Goal: Find contact information: Find contact information

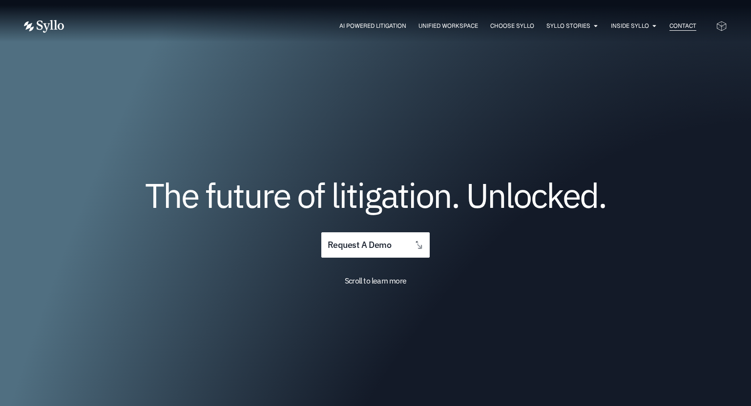
click at [682, 26] on span "Contact" at bounding box center [682, 25] width 27 height 9
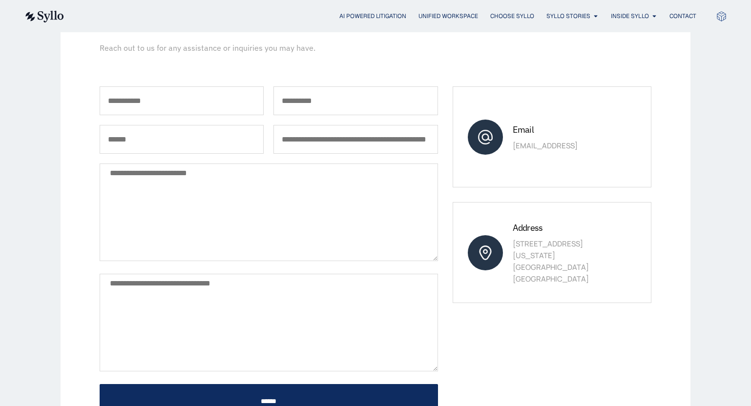
scroll to position [146, 0]
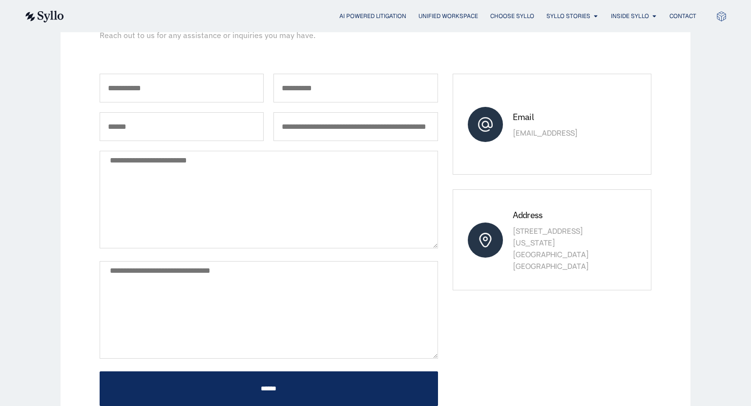
drag, startPoint x: 576, startPoint y: 135, endPoint x: 509, endPoint y: 138, distance: 66.4
click at [509, 136] on div "Email sales@syllo.ai" at bounding box center [551, 124] width 199 height 101
copy p "[EMAIL_ADDRESS]"
click at [629, 43] on span "OUR TEAM" at bounding box center [630, 47] width 30 height 12
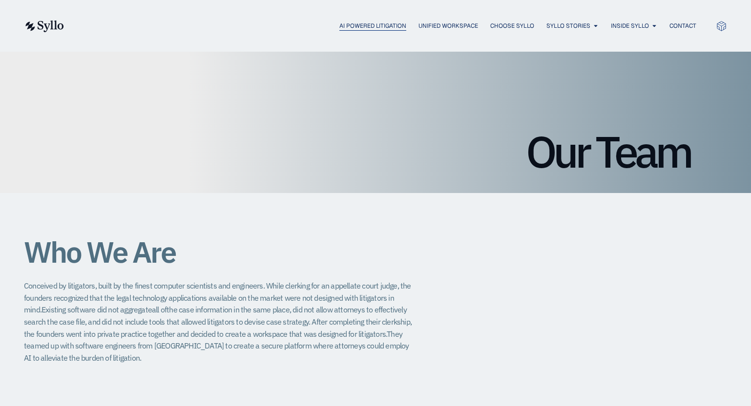
click at [363, 23] on span "AI Powered Litigation" at bounding box center [372, 25] width 67 height 9
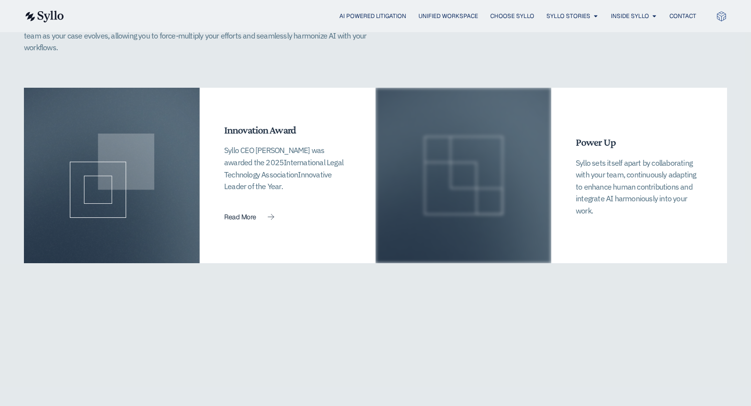
scroll to position [2245, 0]
